Goal: Task Accomplishment & Management: Manage account settings

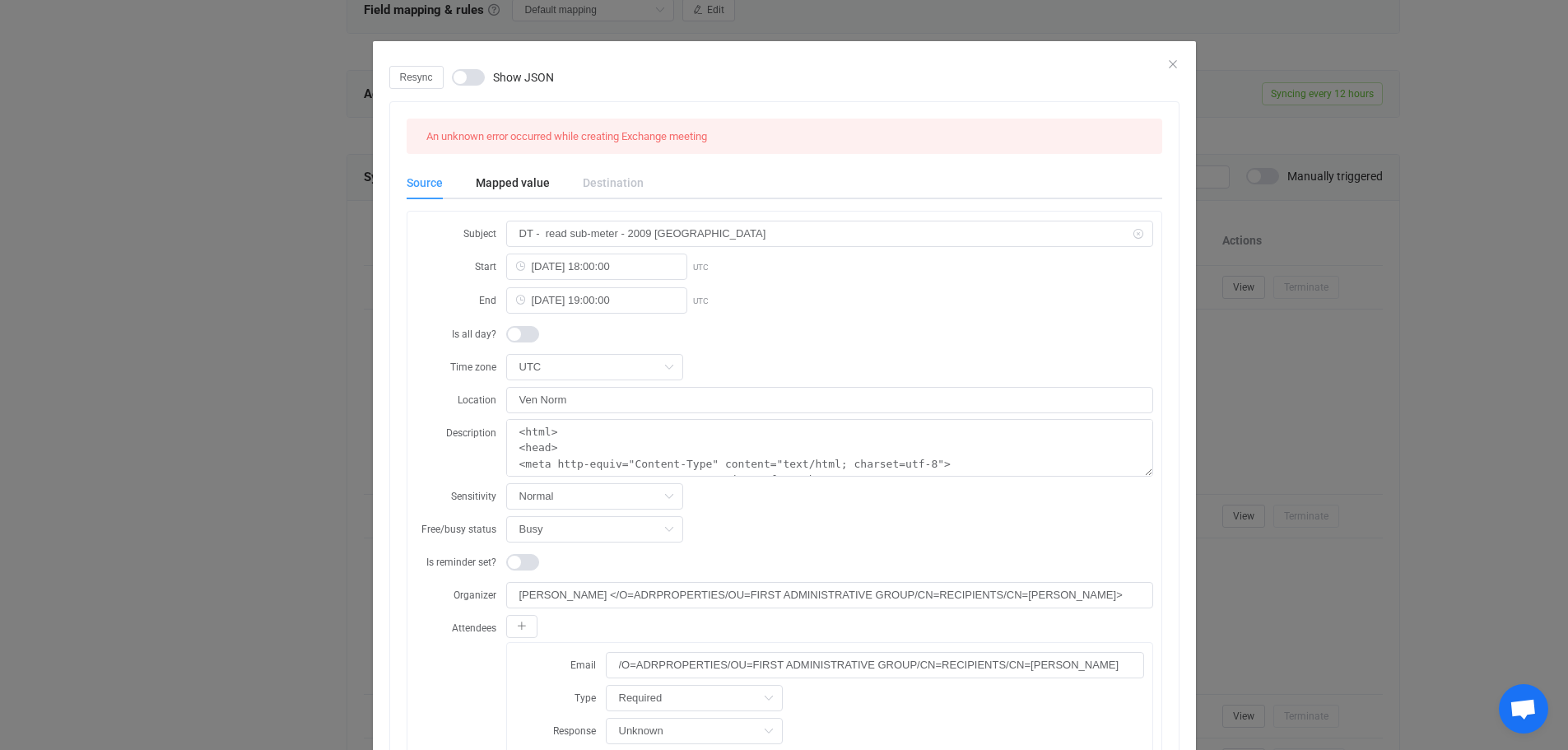
scroll to position [583, 0]
click at [1168, 64] on icon "Close" at bounding box center [1172, 63] width 13 height 13
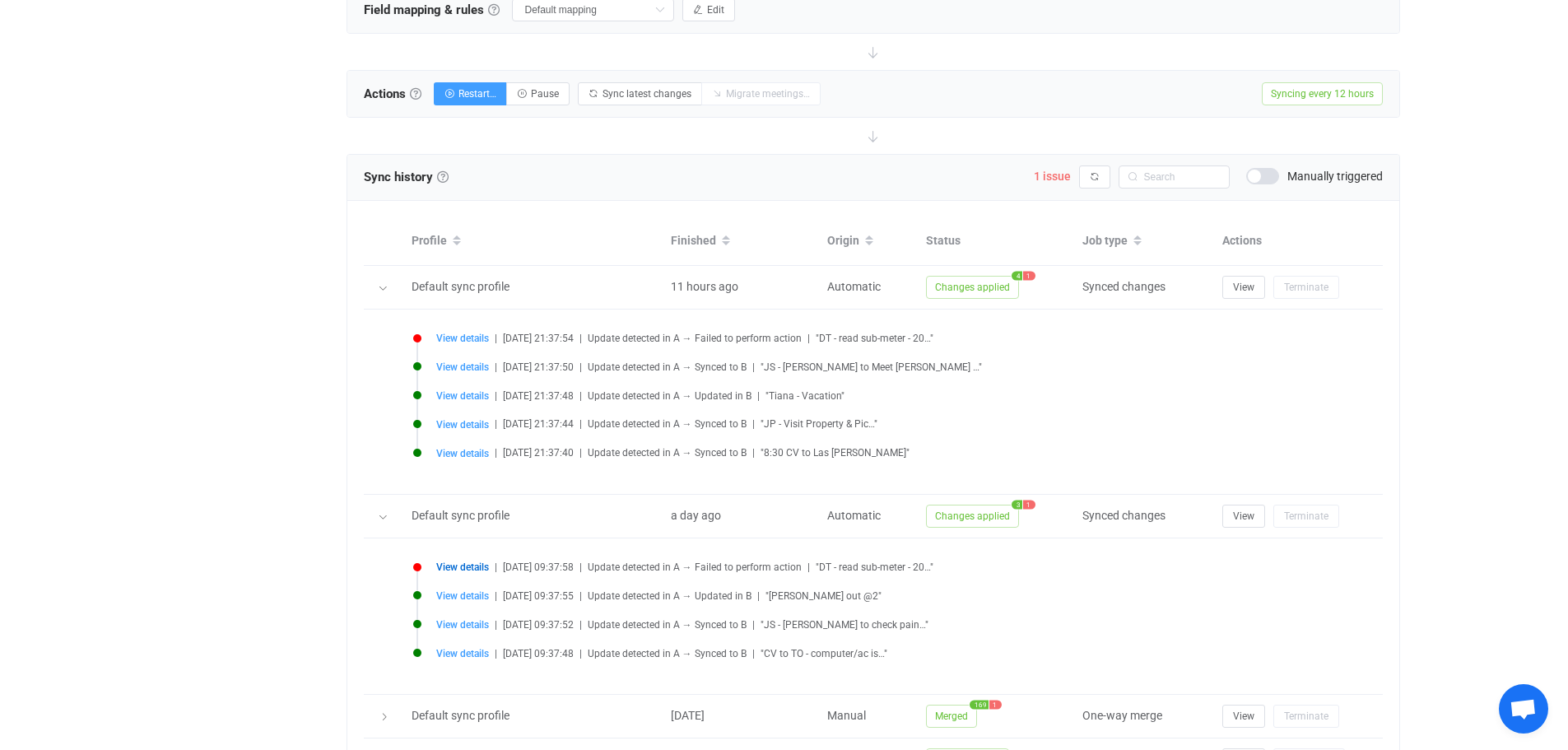
click at [376, 287] on div at bounding box center [383, 287] width 17 height 23
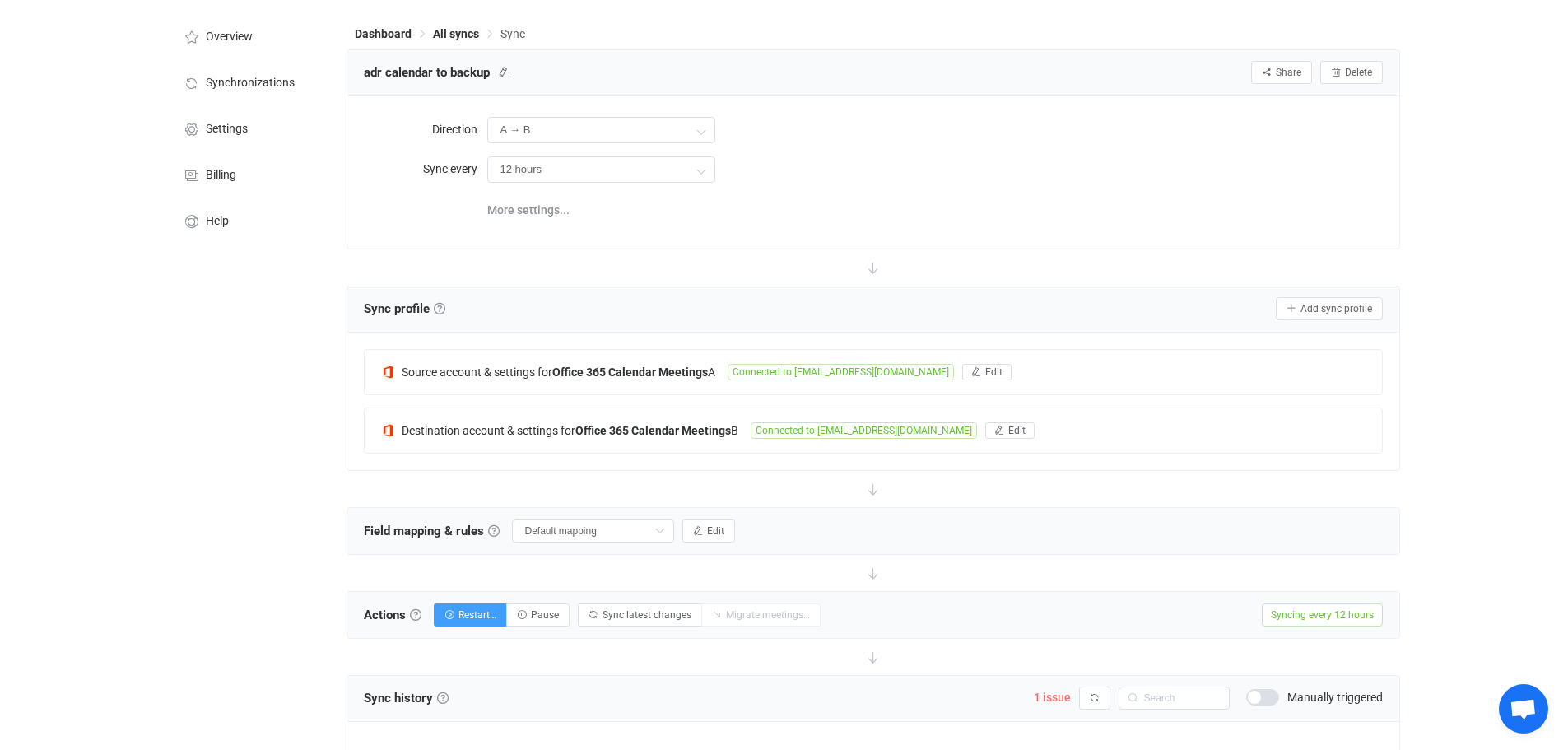
scroll to position [0, 0]
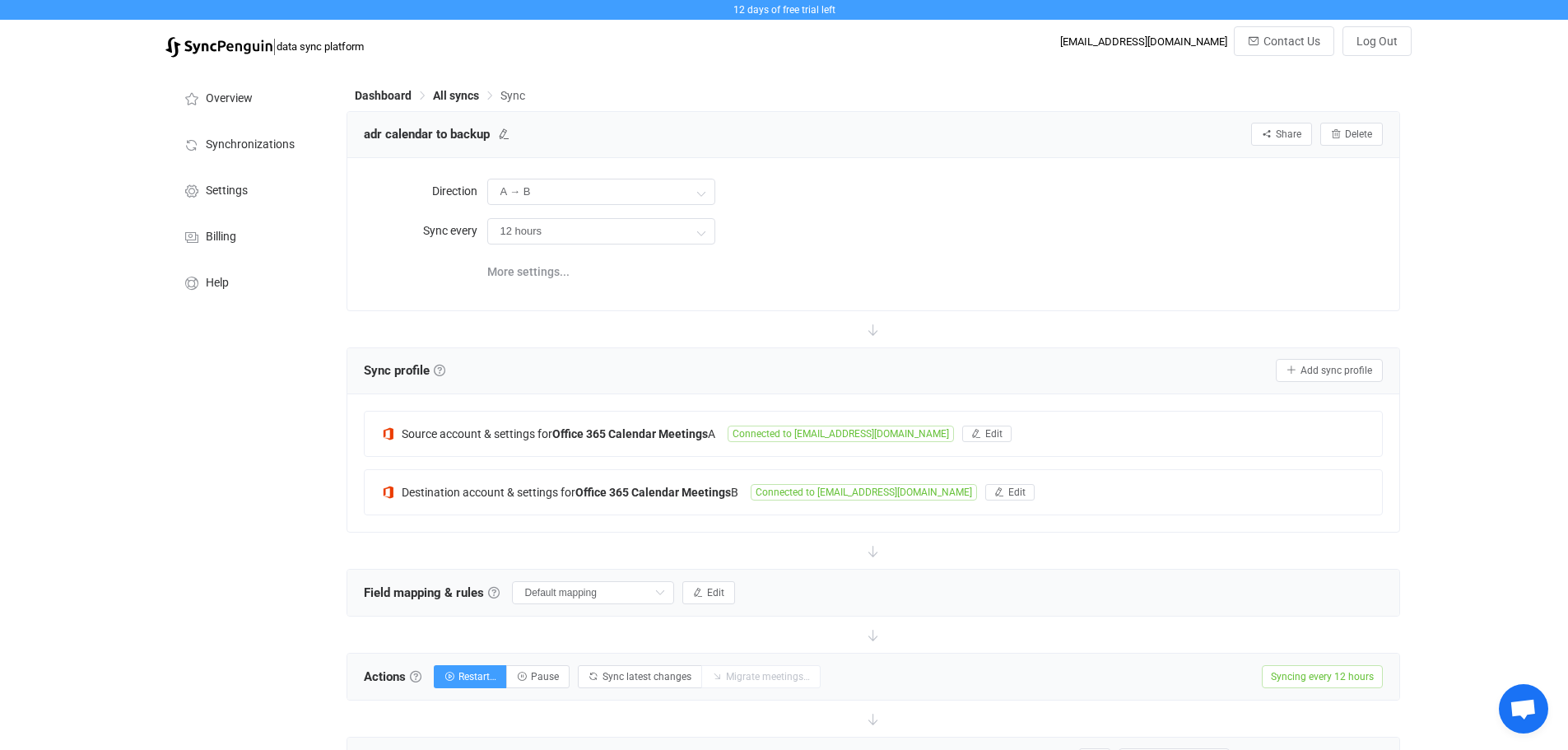
click at [448, 105] on div "Dashboard All syncs Sync" at bounding box center [873, 98] width 1054 height 25
click at [448, 98] on span "All syncs" at bounding box center [456, 95] width 46 height 13
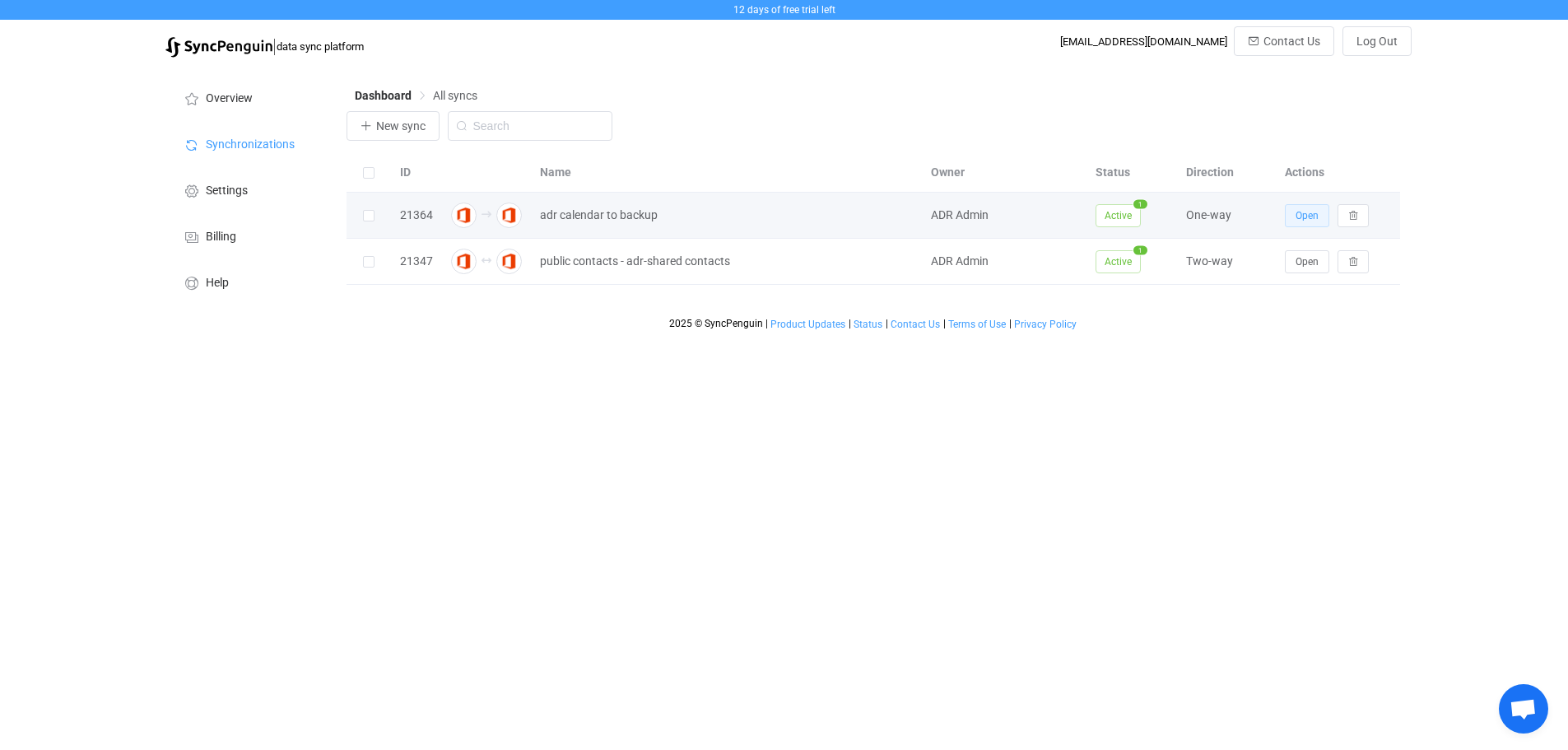
click at [1307, 216] on span "Open" at bounding box center [1307, 216] width 23 height 12
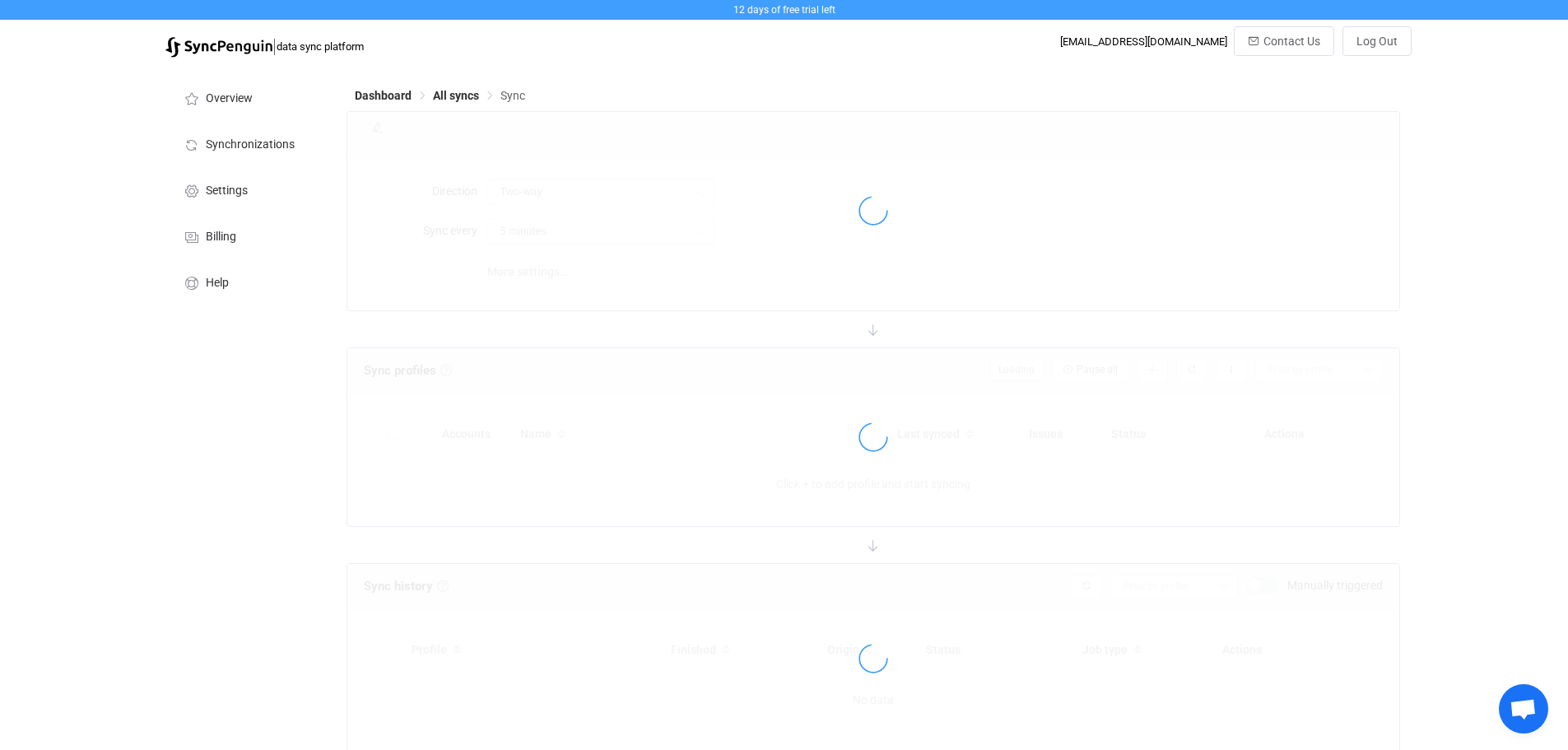
type input "A → B"
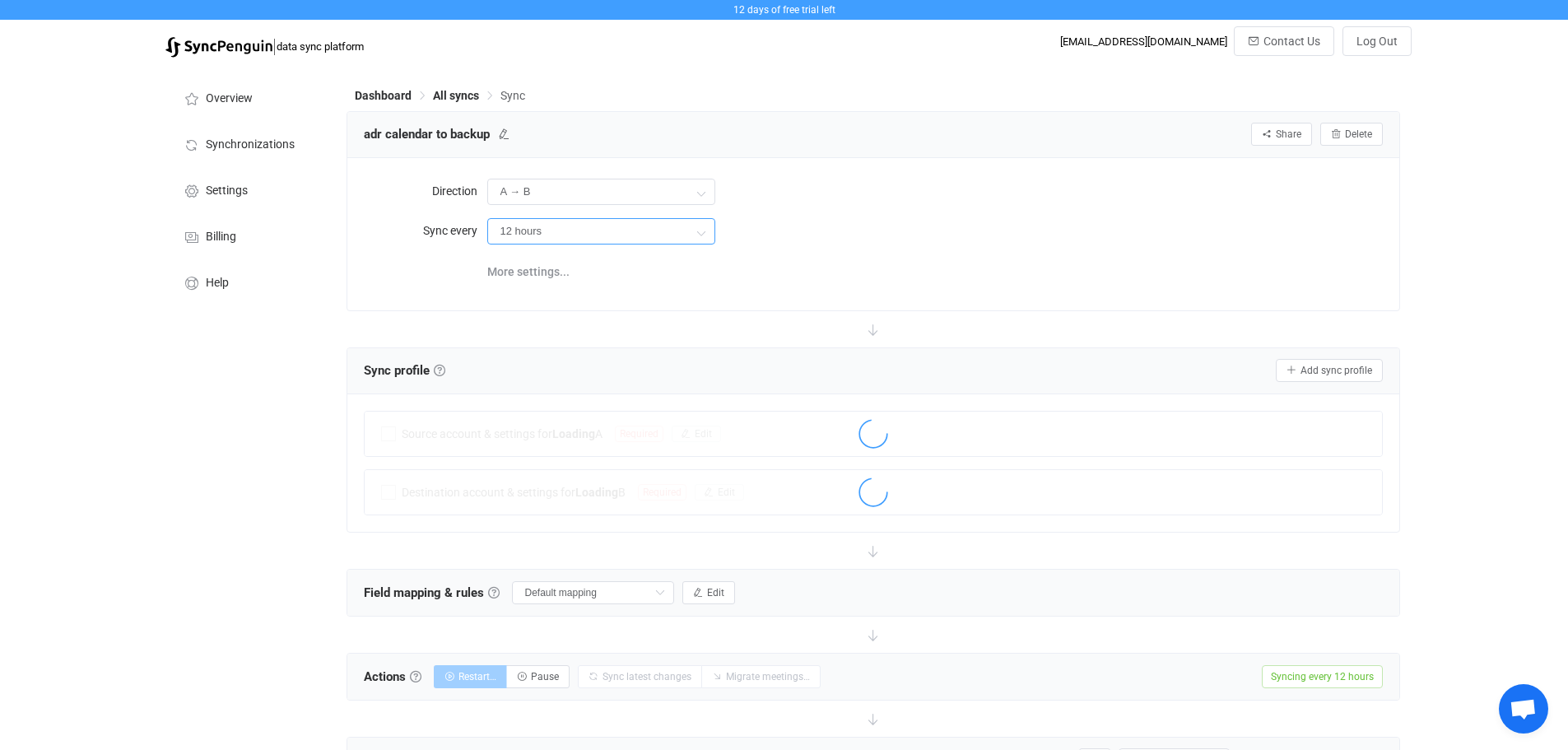
click at [624, 230] on input "12 hours" at bounding box center [601, 231] width 228 height 27
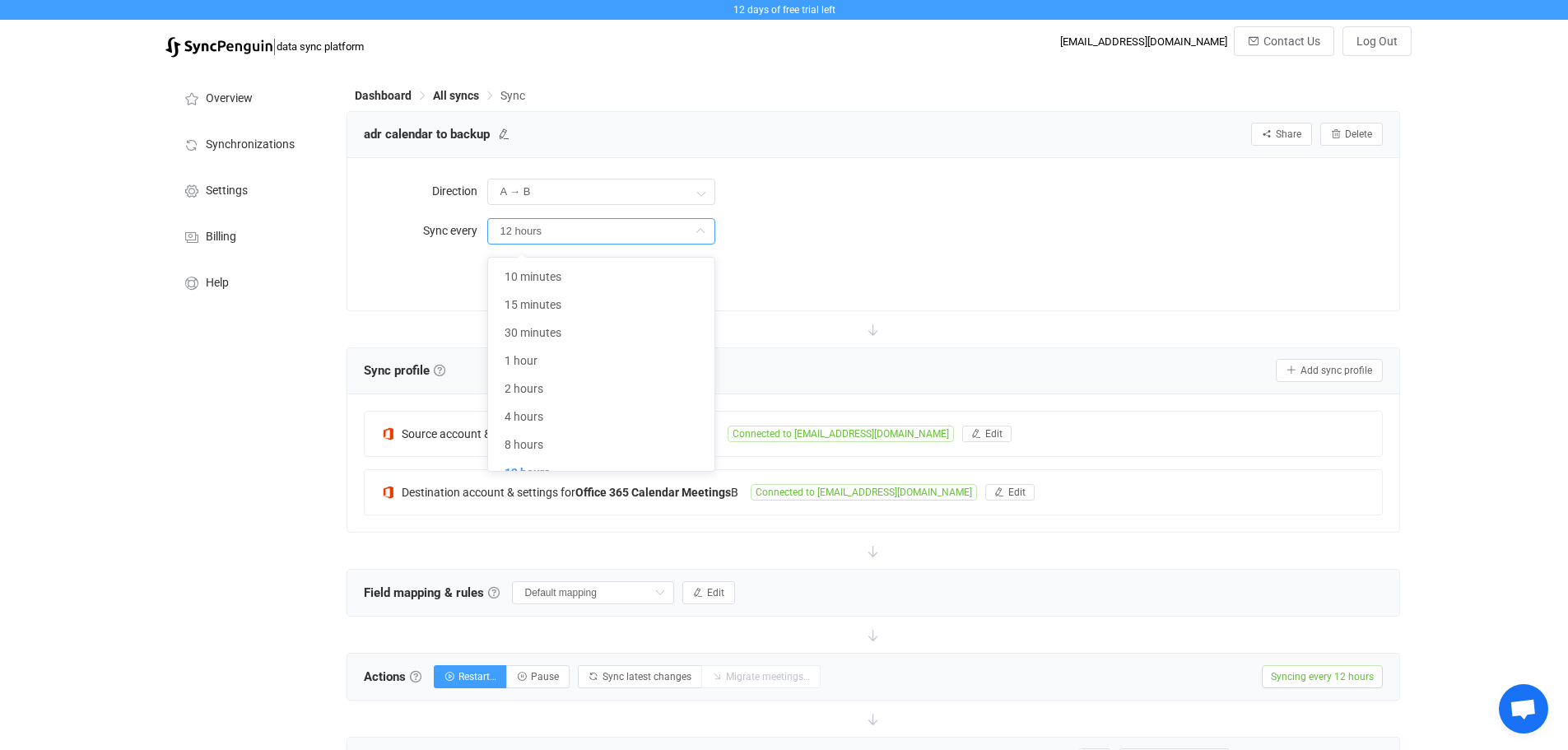
scroll to position [16, 0]
click at [525, 352] on li "1 hour" at bounding box center [606, 344] width 238 height 28
click at [549, 231] on input "1 hour" at bounding box center [601, 231] width 228 height 27
click at [549, 381] on li "2 hours" at bounding box center [606, 389] width 238 height 28
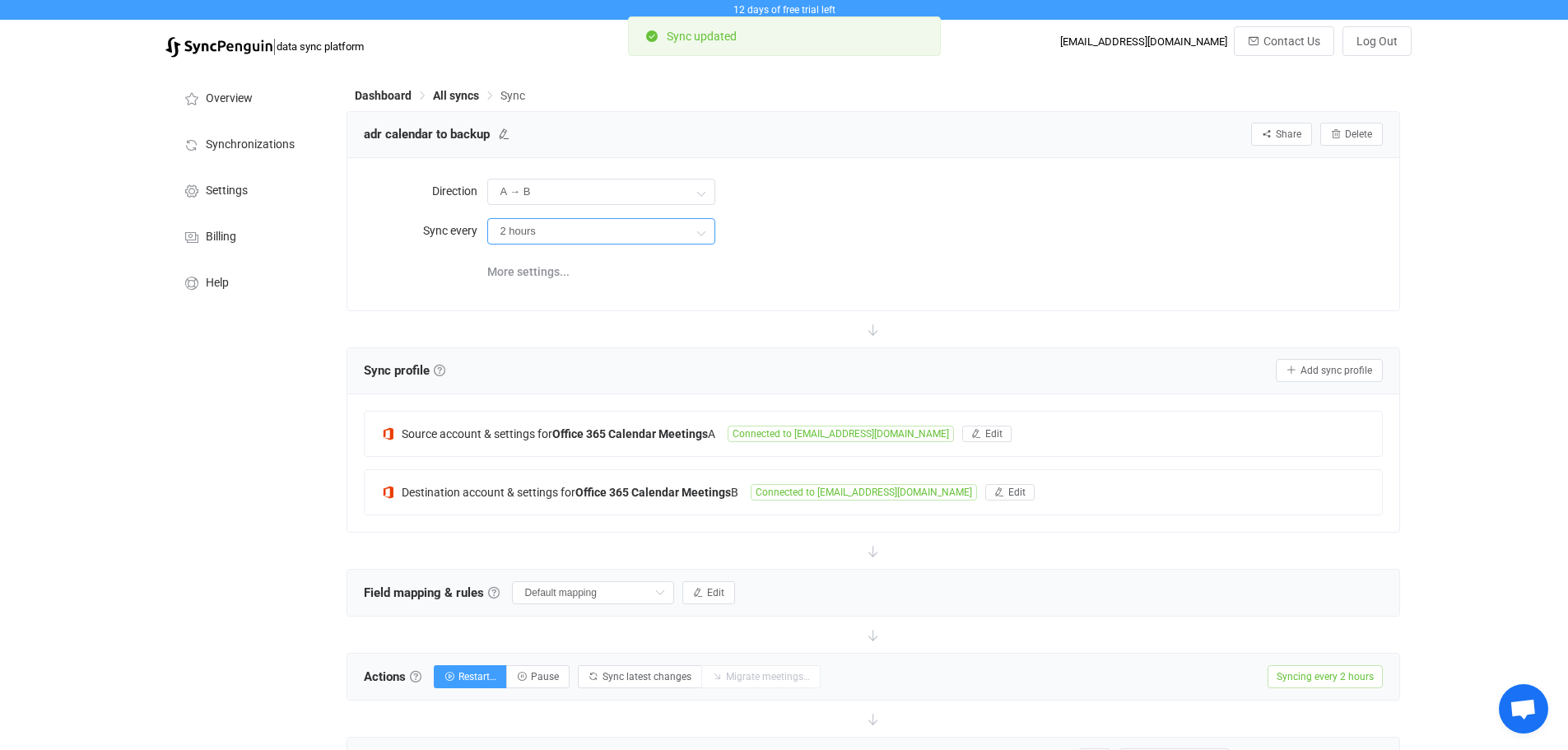
click at [556, 229] on input "2 hours" at bounding box center [601, 231] width 228 height 27
click at [550, 349] on li "1 hour" at bounding box center [606, 360] width 238 height 28
type input "1 hour"
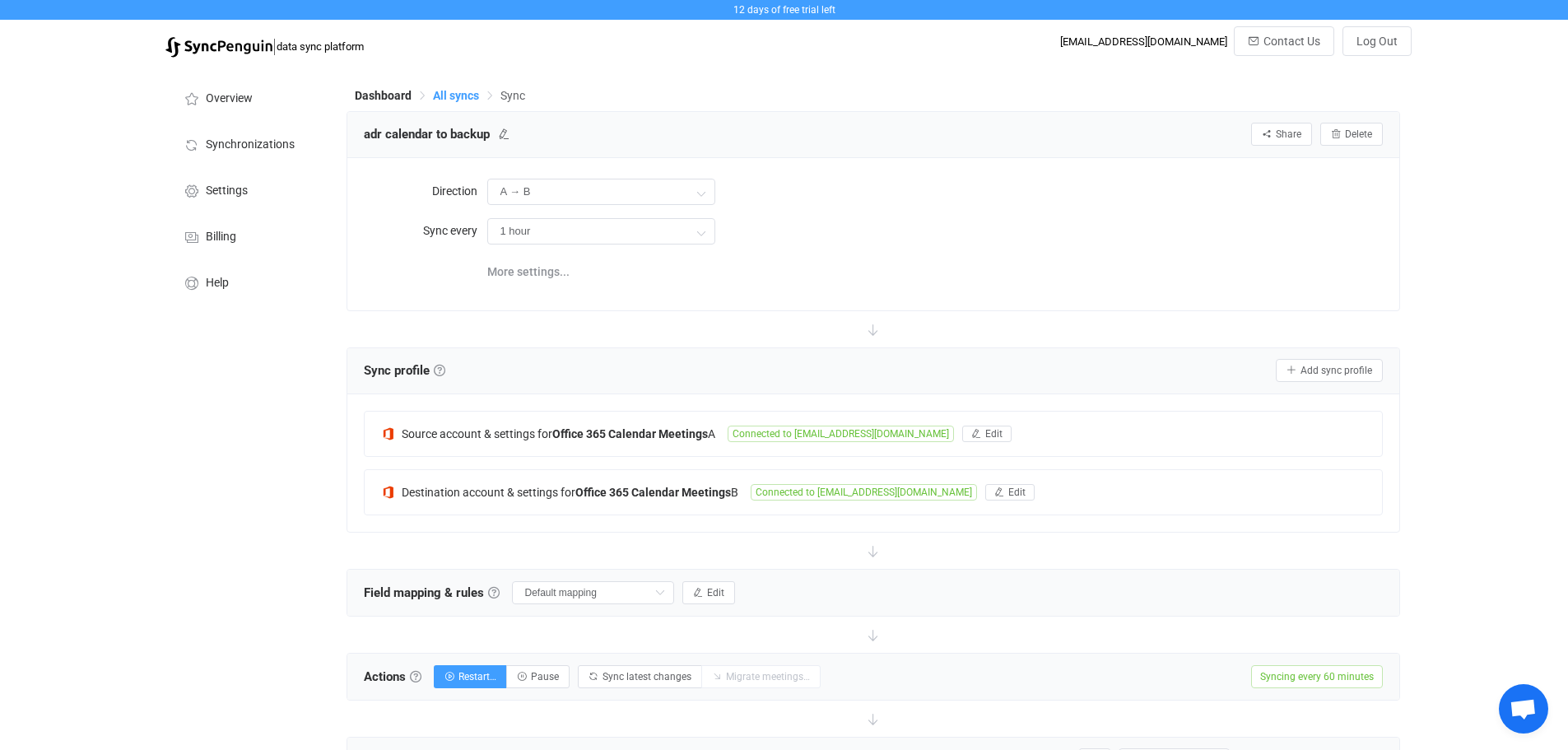
click at [448, 91] on span "All syncs" at bounding box center [456, 95] width 46 height 13
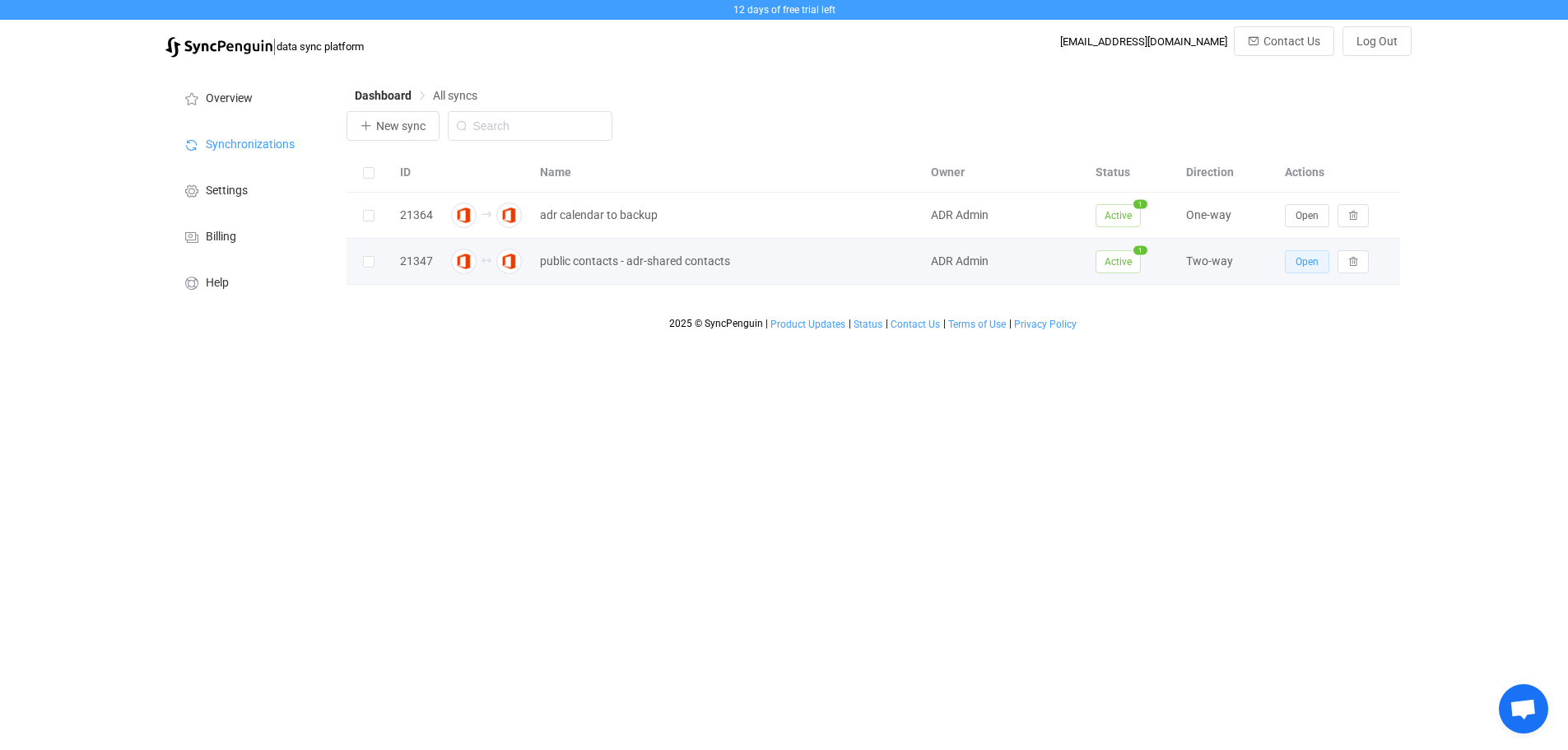
click at [1308, 264] on span "Open" at bounding box center [1307, 262] width 23 height 12
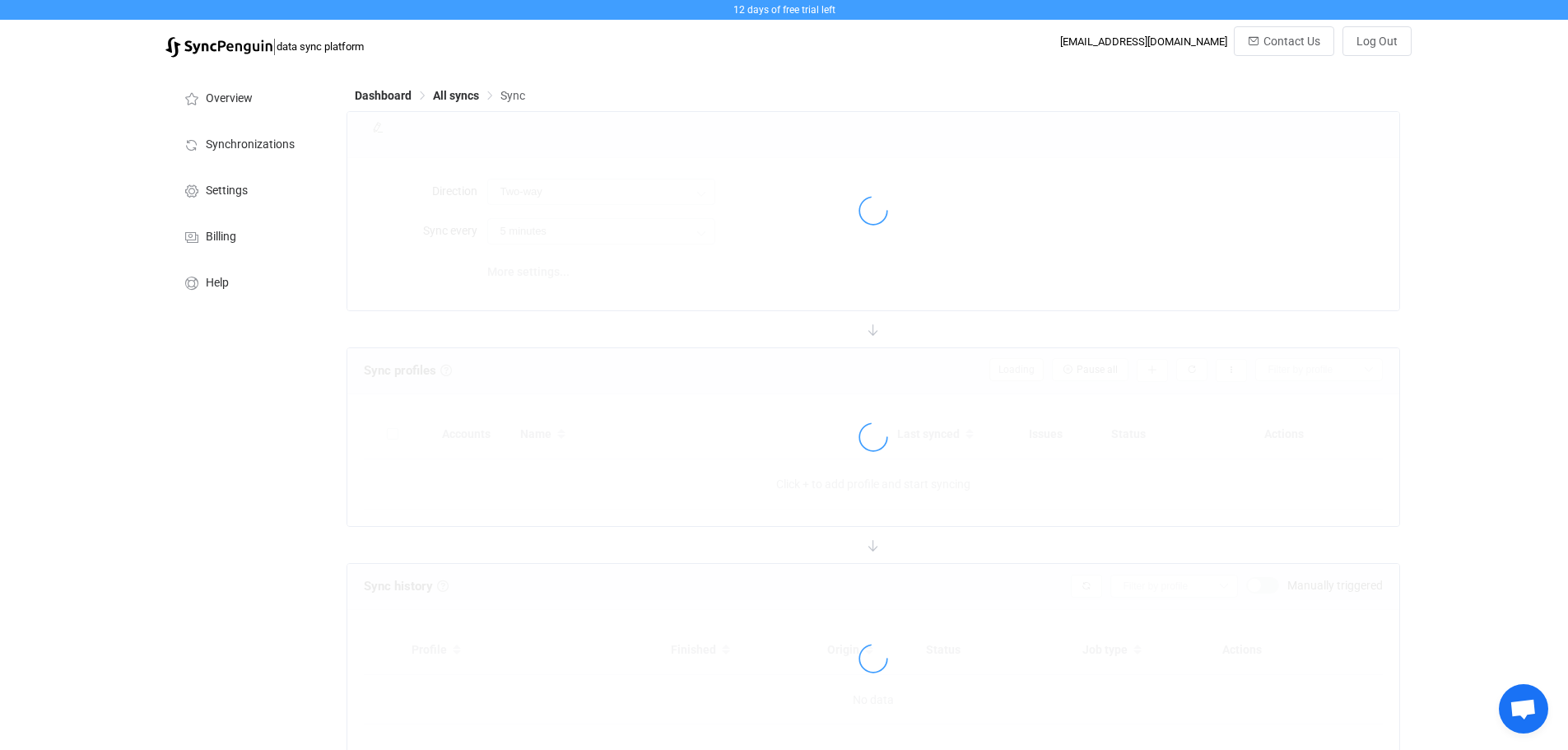
type input "10 minutes"
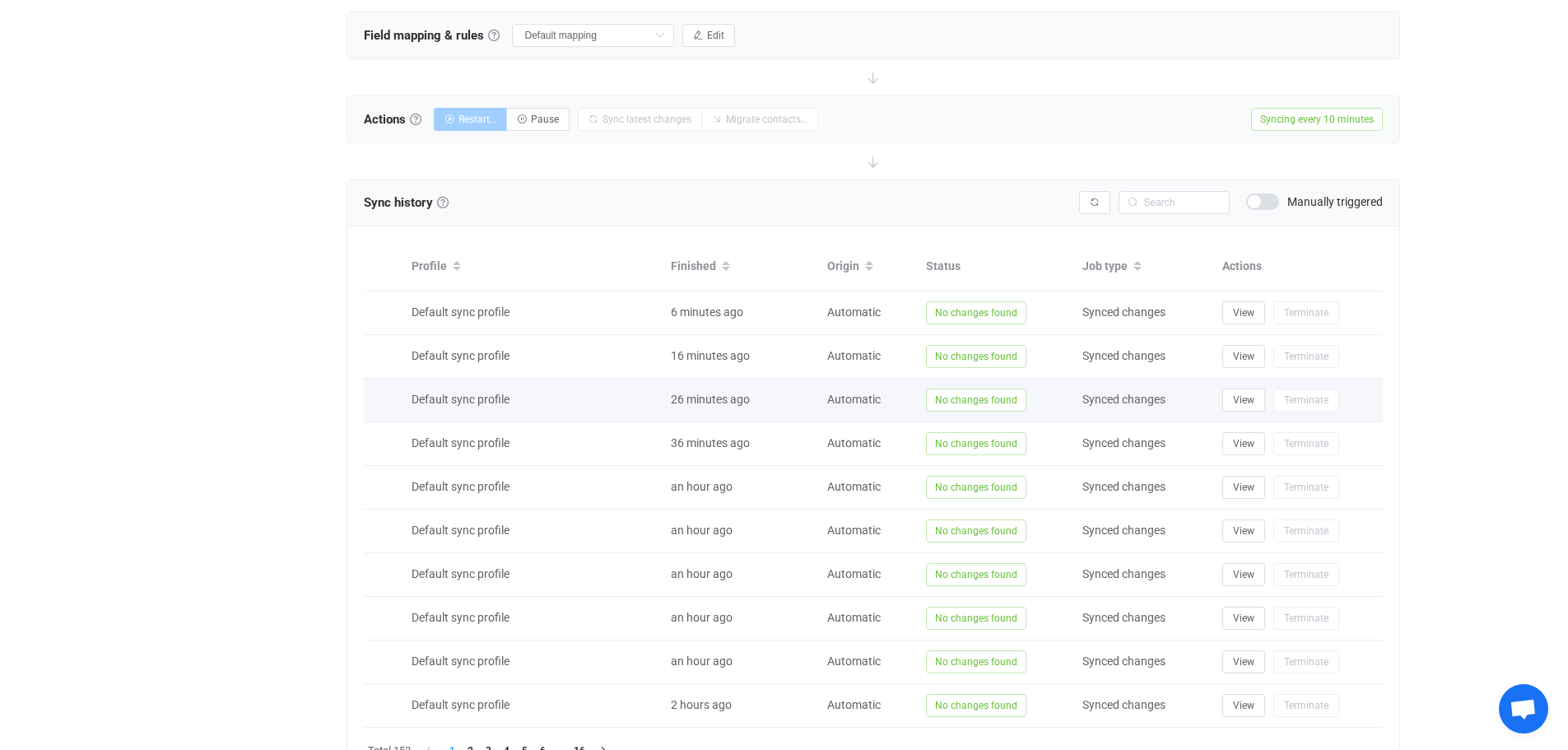
scroll to position [637, 0]
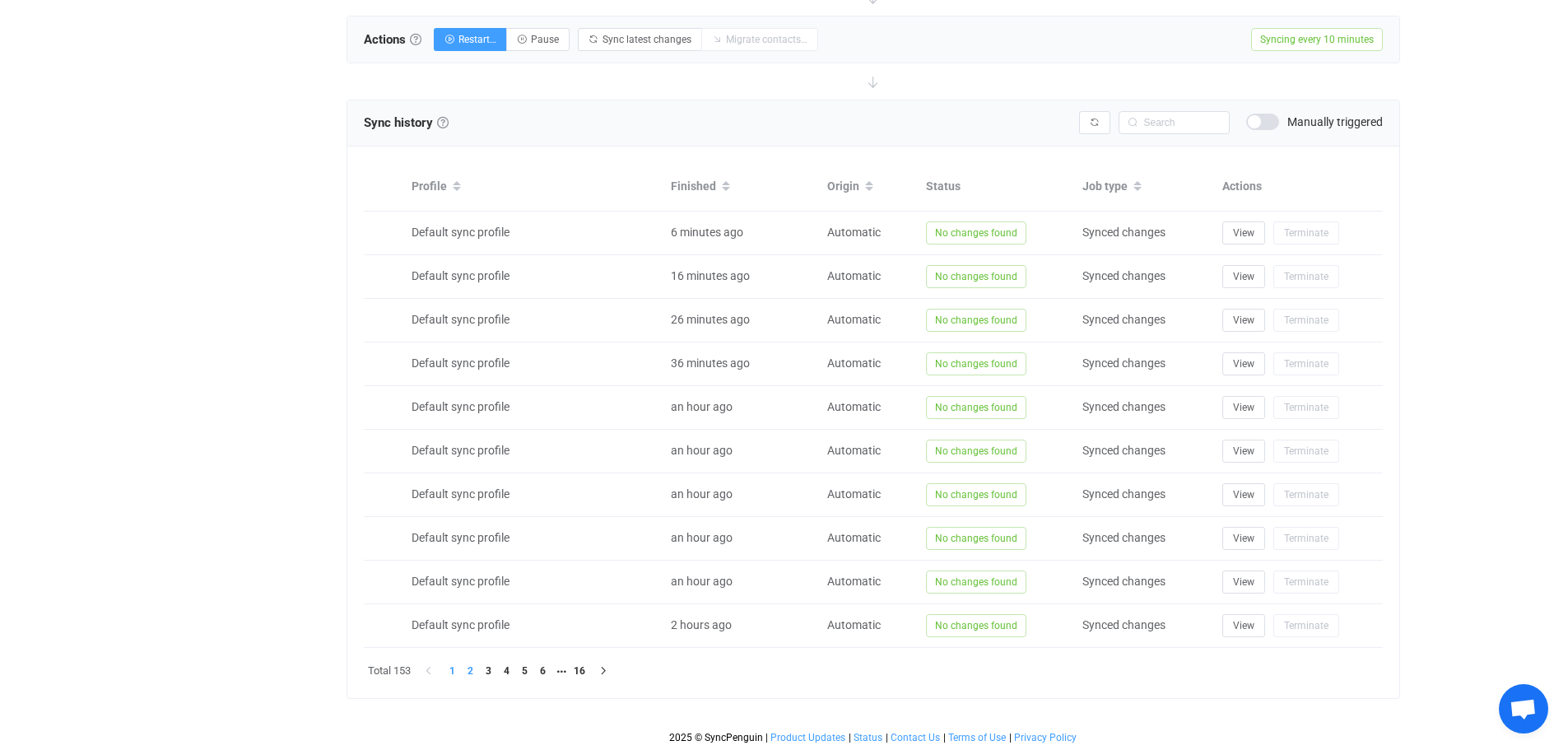
click at [468, 673] on li "2" at bounding box center [471, 671] width 18 height 18
click at [512, 670] on li "4" at bounding box center [507, 671] width 18 height 18
click at [537, 670] on li "6" at bounding box center [543, 671] width 18 height 18
click at [564, 667] on li "8" at bounding box center [561, 671] width 18 height 18
click at [596, 669] on li "16" at bounding box center [598, 671] width 18 height 18
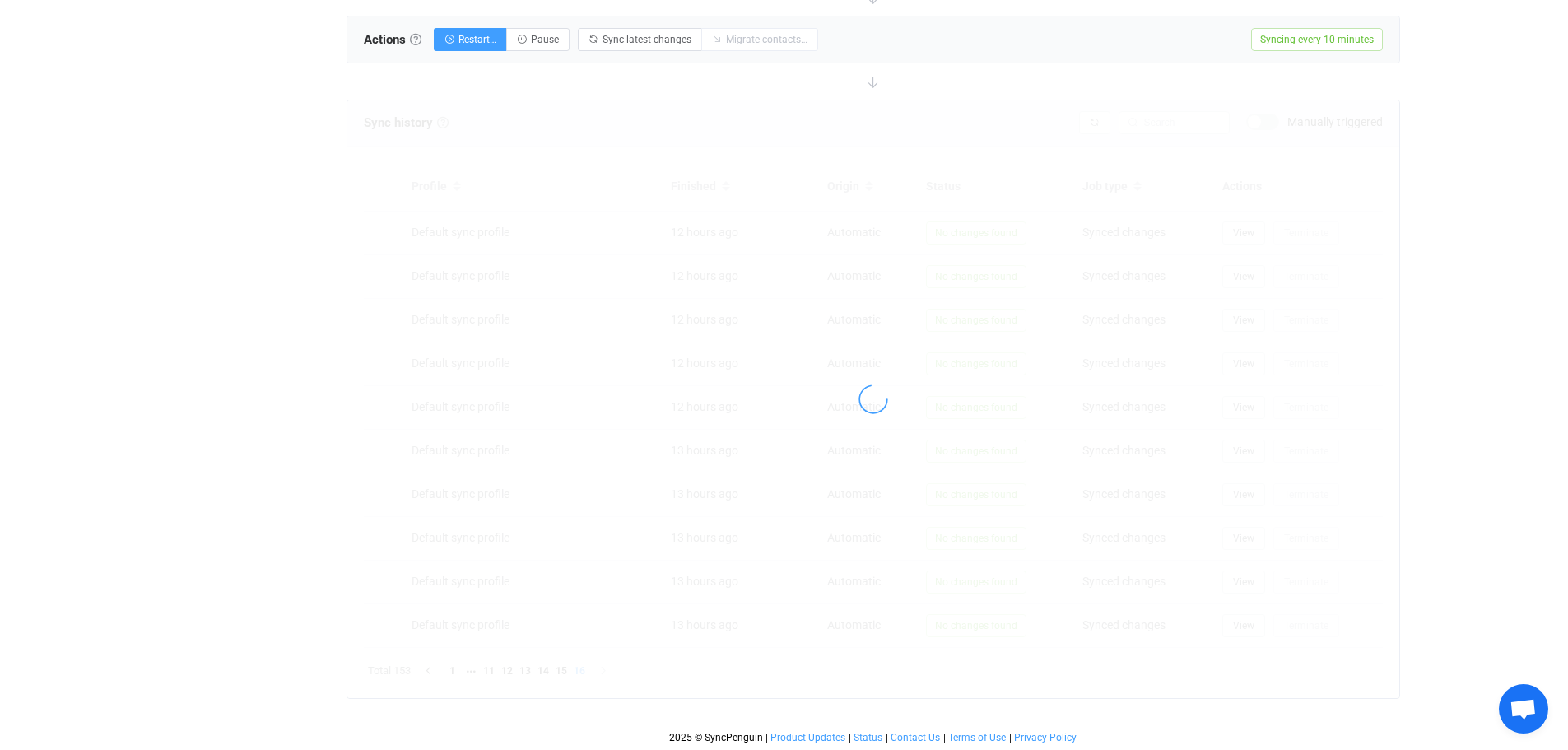
scroll to position [331, 0]
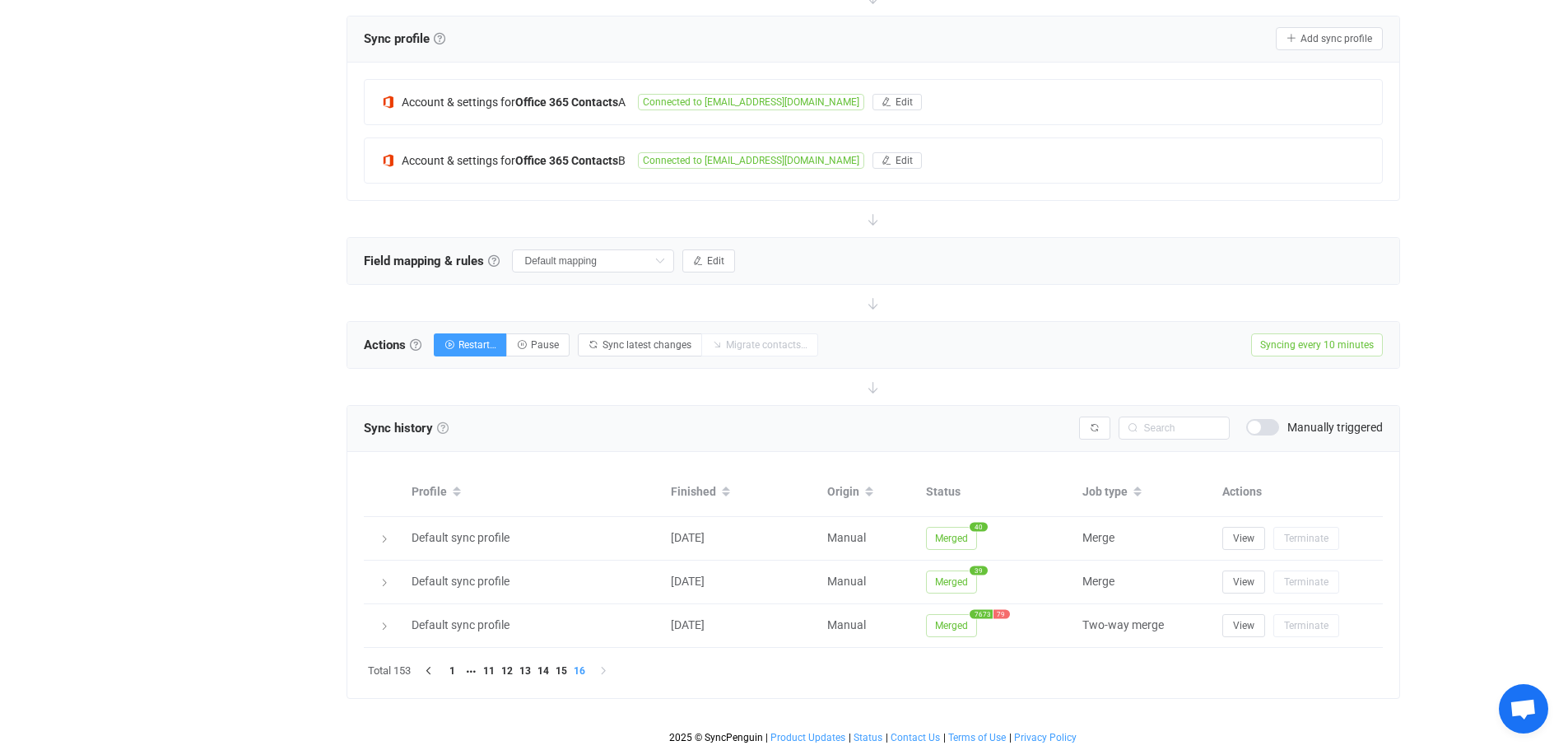
click at [439, 426] on link at bounding box center [443, 428] width 12 height 12
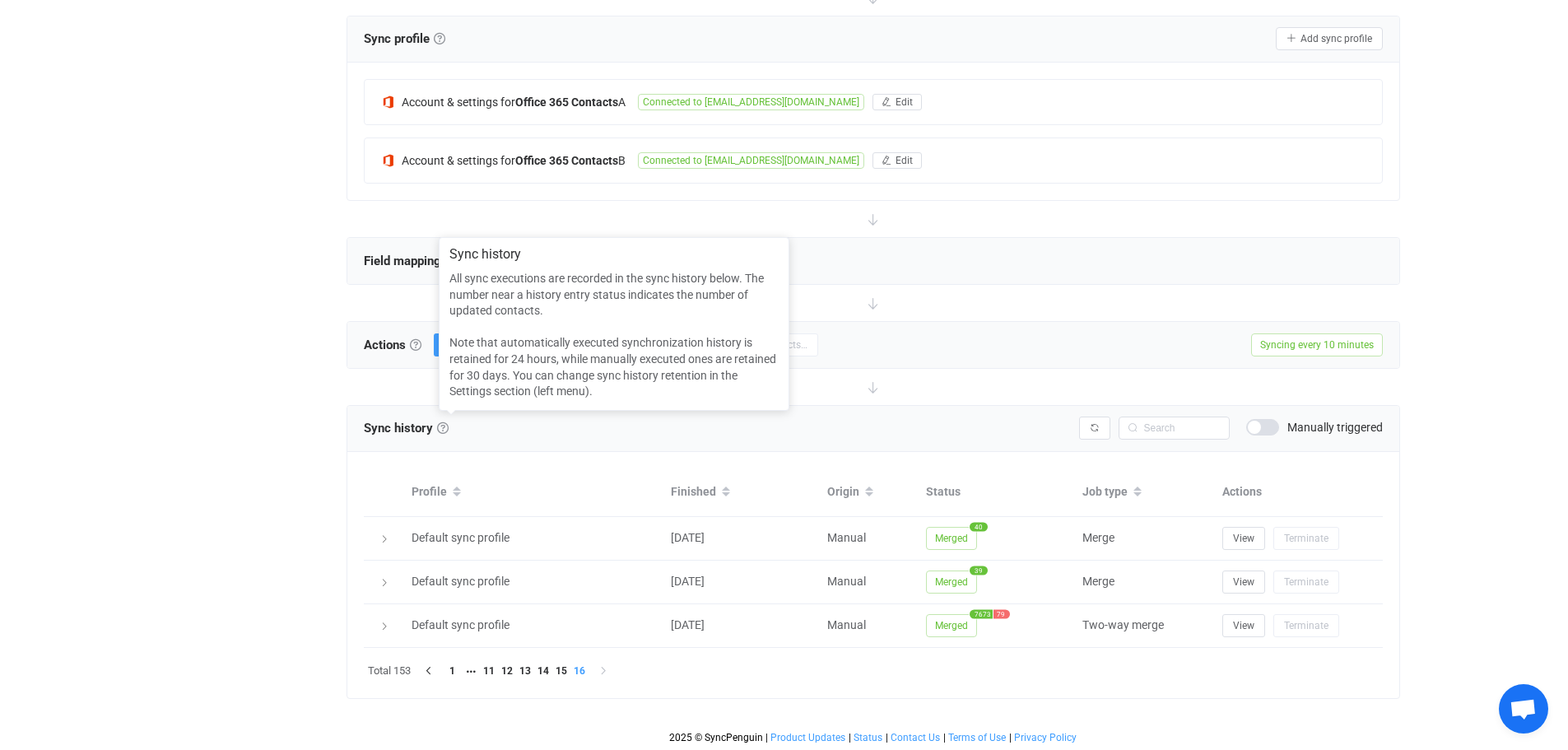
click at [925, 433] on div "Sync history History Syncing issues Manually triggered" at bounding box center [874, 427] width 1019 height 25
